Goal: Transaction & Acquisition: Purchase product/service

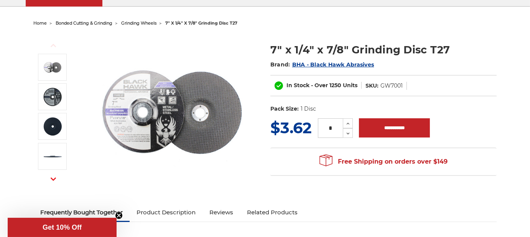
scroll to position [77, 0]
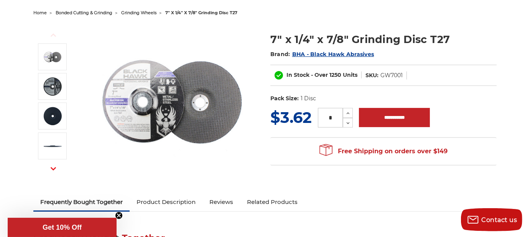
click at [336, 114] on input "*" at bounding box center [330, 118] width 25 height 20
click at [244, 122] on img at bounding box center [171, 100] width 153 height 153
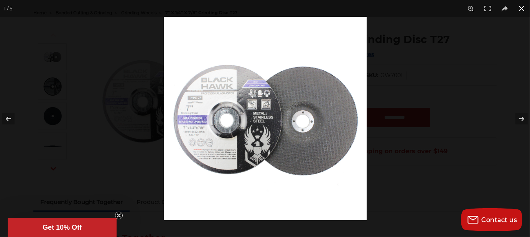
click at [520, 7] on button at bounding box center [521, 8] width 17 height 17
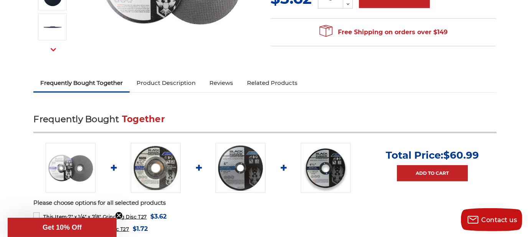
scroll to position [268, 0]
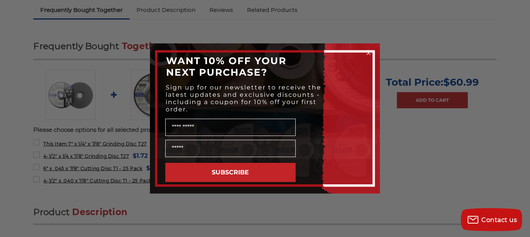
click at [369, 51] on icon "Close dialog" at bounding box center [368, 52] width 3 height 3
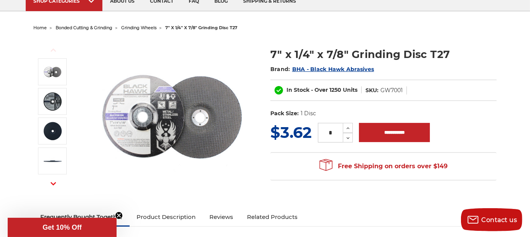
scroll to position [77, 0]
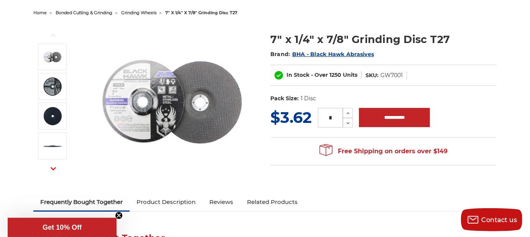
drag, startPoint x: 337, startPoint y: 117, endPoint x: 308, endPoint y: 118, distance: 29.5
click at [308, 118] on div "MSRP: Was: Now: $3.62 (You save ) * Increase Quantity: Decrease Quantity:" at bounding box center [383, 117] width 226 height 22
click at [329, 121] on input "*" at bounding box center [330, 118] width 25 height 20
click at [332, 113] on input "*" at bounding box center [330, 118] width 25 height 20
type input "**"
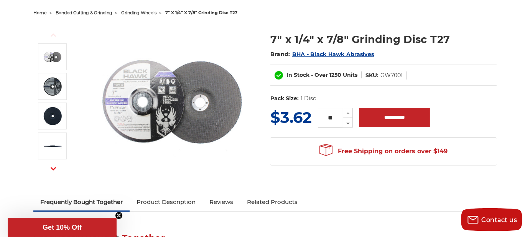
click at [351, 95] on dl "UPC: Pack Size: 1 Disc Size: 7" Tool: Angle Grinder Thickness: 1/4" Arbor Size:…" at bounding box center [383, 98] width 226 height 16
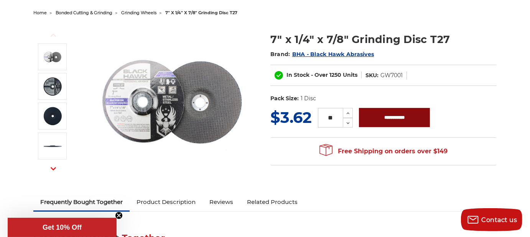
click at [414, 120] on input "**********" at bounding box center [394, 117] width 71 height 19
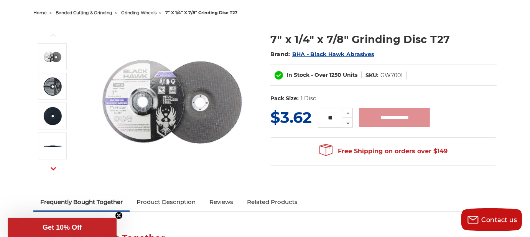
type input "**********"
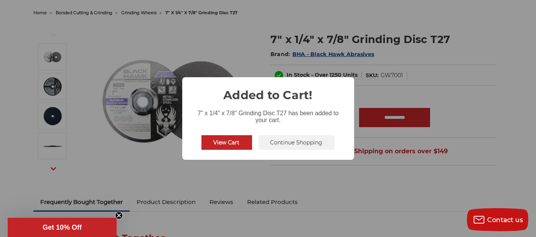
click at [260, 142] on button "Continue Shopping" at bounding box center [296, 142] width 77 height 15
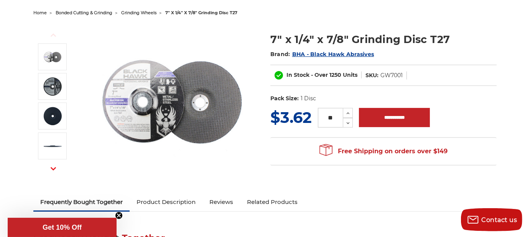
scroll to position [0, 0]
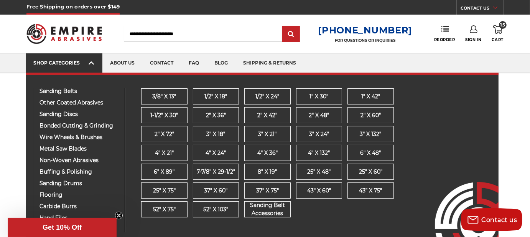
click at [77, 63] on div "SHOP CATEGORIES" at bounding box center [63, 63] width 61 height 6
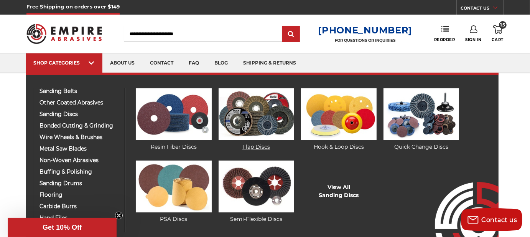
click at [251, 115] on img at bounding box center [257, 114] width 76 height 52
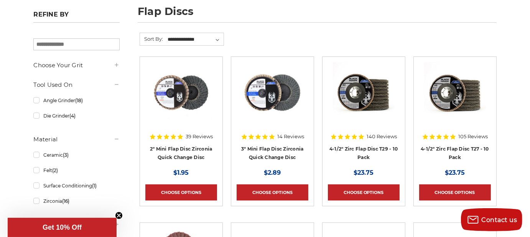
scroll to position [115, 0]
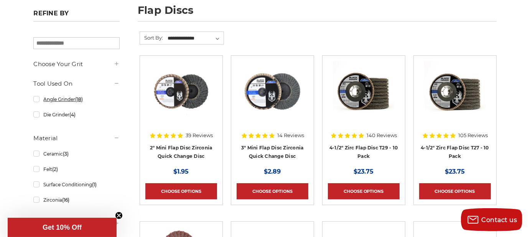
click at [35, 95] on link "Angle Grinder (18)" at bounding box center [76, 98] width 86 height 13
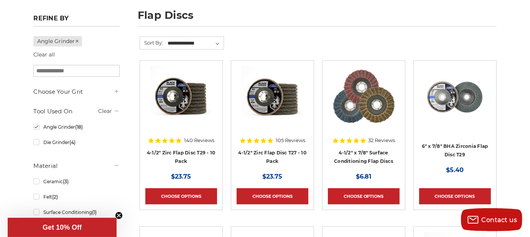
scroll to position [115, 0]
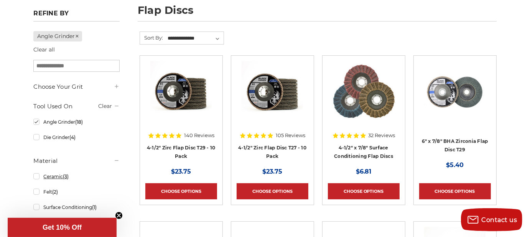
click at [40, 176] on link "Ceramic (3)" at bounding box center [76, 176] width 86 height 13
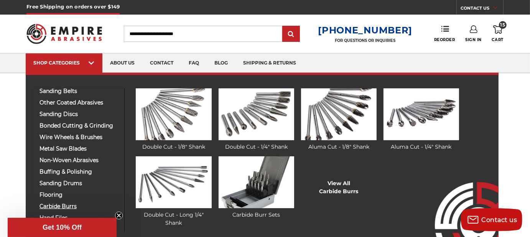
scroll to position [38, 0]
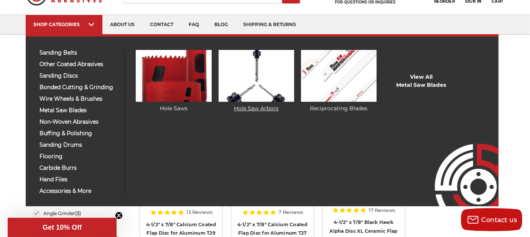
click at [253, 71] on img at bounding box center [257, 76] width 76 height 52
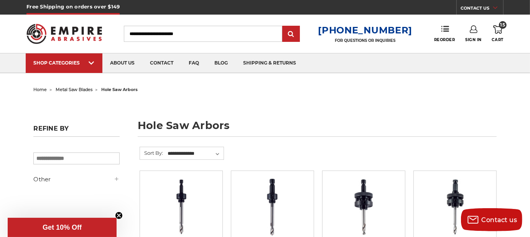
click at [493, 36] on link "15 Cart" at bounding box center [498, 33] width 12 height 17
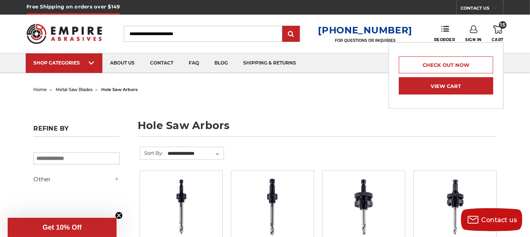
click at [453, 90] on link "View Cart" at bounding box center [446, 85] width 94 height 17
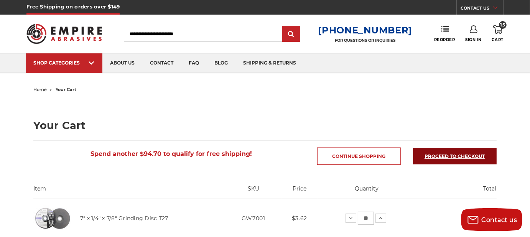
click at [430, 154] on link "Proceed to checkout" at bounding box center [455, 156] width 84 height 16
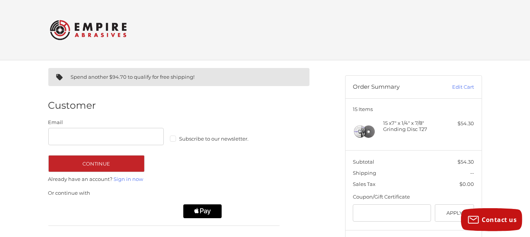
click at [178, 138] on label "Subscribe to our newsletter." at bounding box center [228, 138] width 116 height 6
click at [134, 137] on input "Email" at bounding box center [106, 136] width 116 height 17
click at [160, 110] on div at bounding box center [192, 107] width 176 height 10
click at [130, 177] on link "Sign in now" at bounding box center [129, 179] width 30 height 6
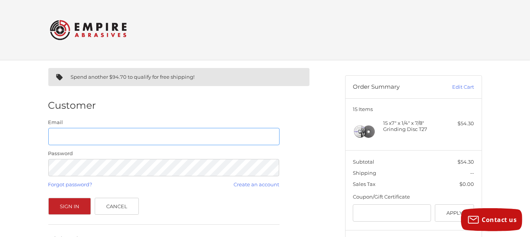
click at [207, 132] on input "Email" at bounding box center [163, 136] width 231 height 17
type input "**********"
click at [48, 198] on button "Sign In" at bounding box center [69, 206] width 43 height 17
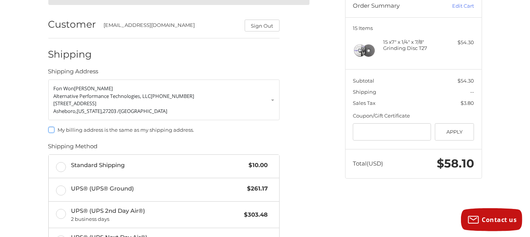
scroll to position [114, 0]
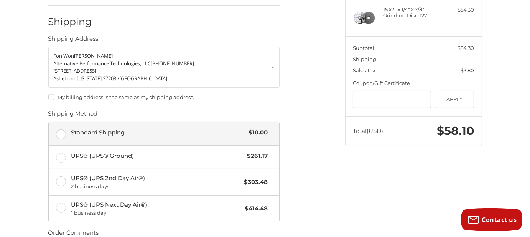
click at [58, 131] on label "Standard Shipping $10.00" at bounding box center [164, 133] width 231 height 23
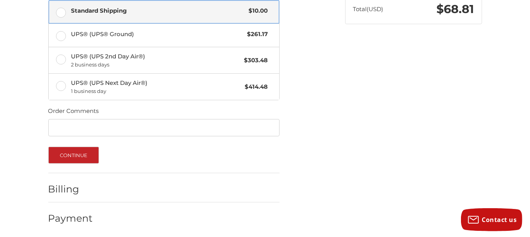
scroll to position [236, 0]
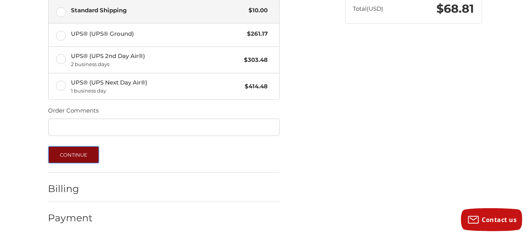
click at [73, 148] on button "Continue" at bounding box center [73, 154] width 51 height 17
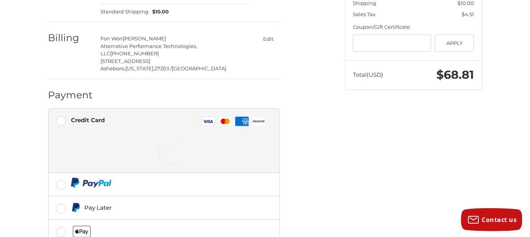
scroll to position [186, 0]
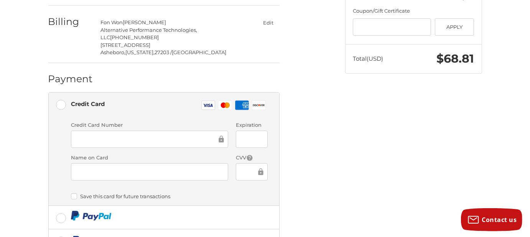
click at [109, 130] on div at bounding box center [149, 138] width 157 height 17
click at [326, 166] on div "Spend another $94.70 to qualify for free shipping! Customer fonwondavis.apt@gma…" at bounding box center [191, 101] width 297 height 453
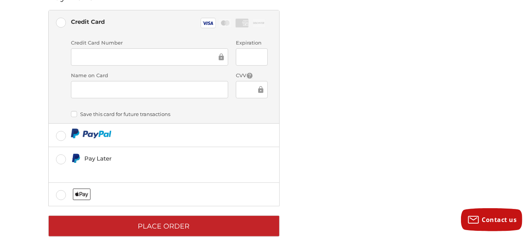
scroll to position [268, 0]
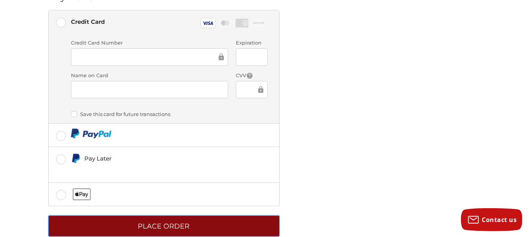
click at [240, 215] on button "Place Order" at bounding box center [163, 225] width 231 height 21
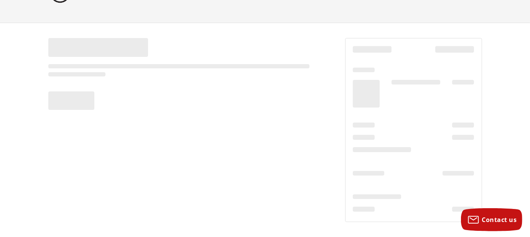
scroll to position [37, 0]
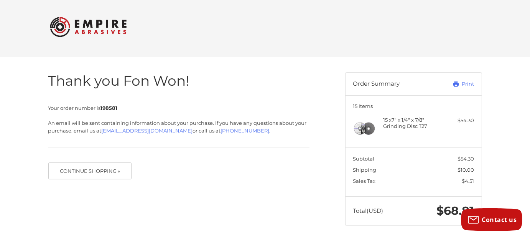
scroll to position [6, 0]
